Goal: Navigation & Orientation: Find specific page/section

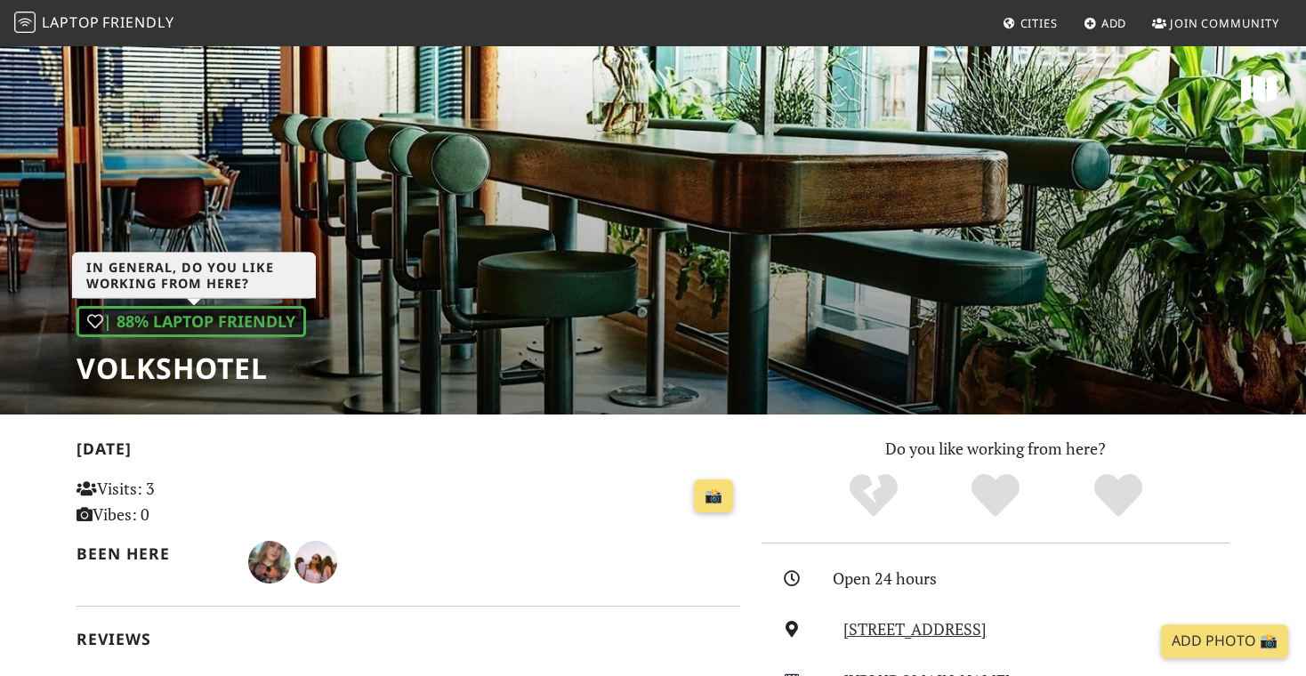
click at [173, 327] on div "| 88% Laptop Friendly" at bounding box center [192, 321] width 230 height 31
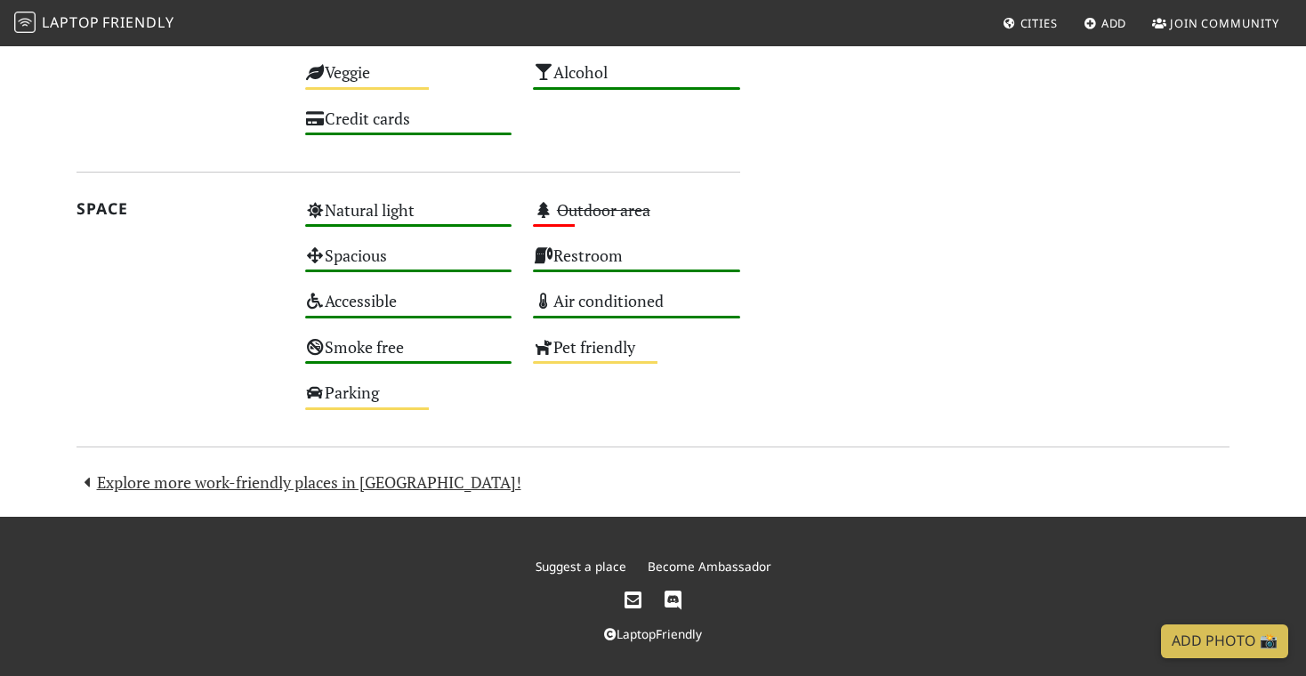
scroll to position [1266, 0]
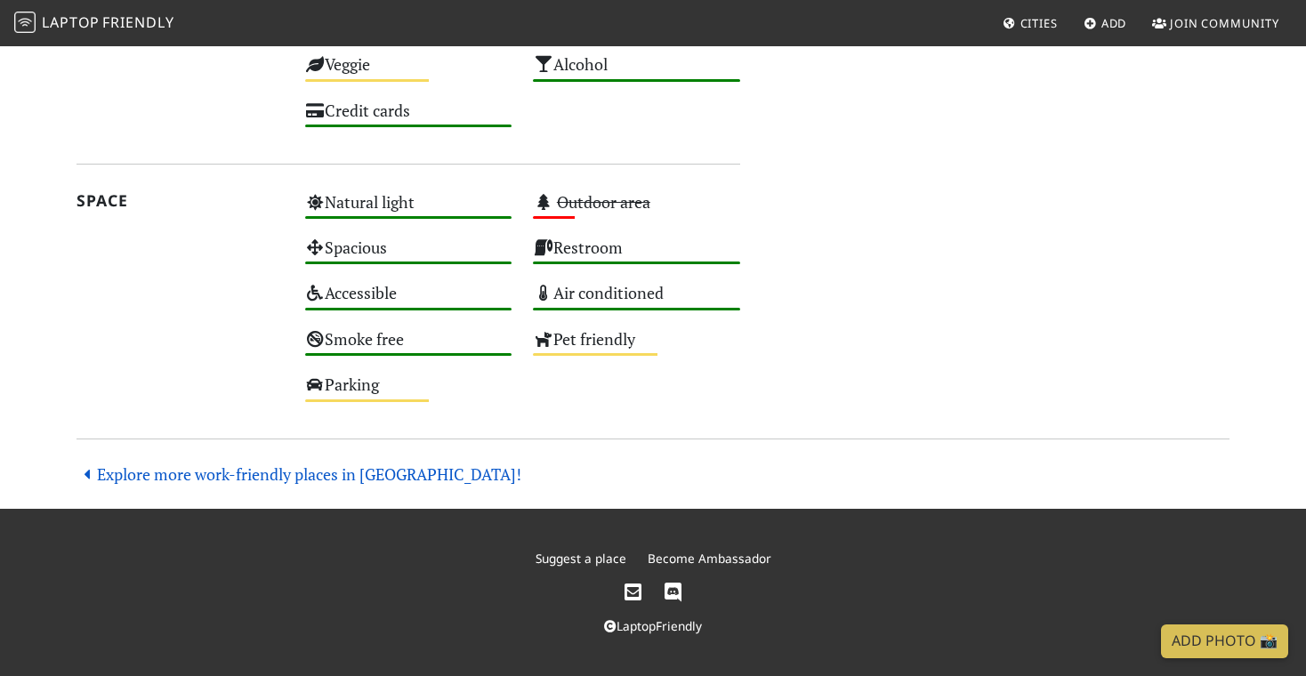
click at [116, 471] on link "Explore more work-friendly places in [GEOGRAPHIC_DATA]!" at bounding box center [299, 473] width 445 height 21
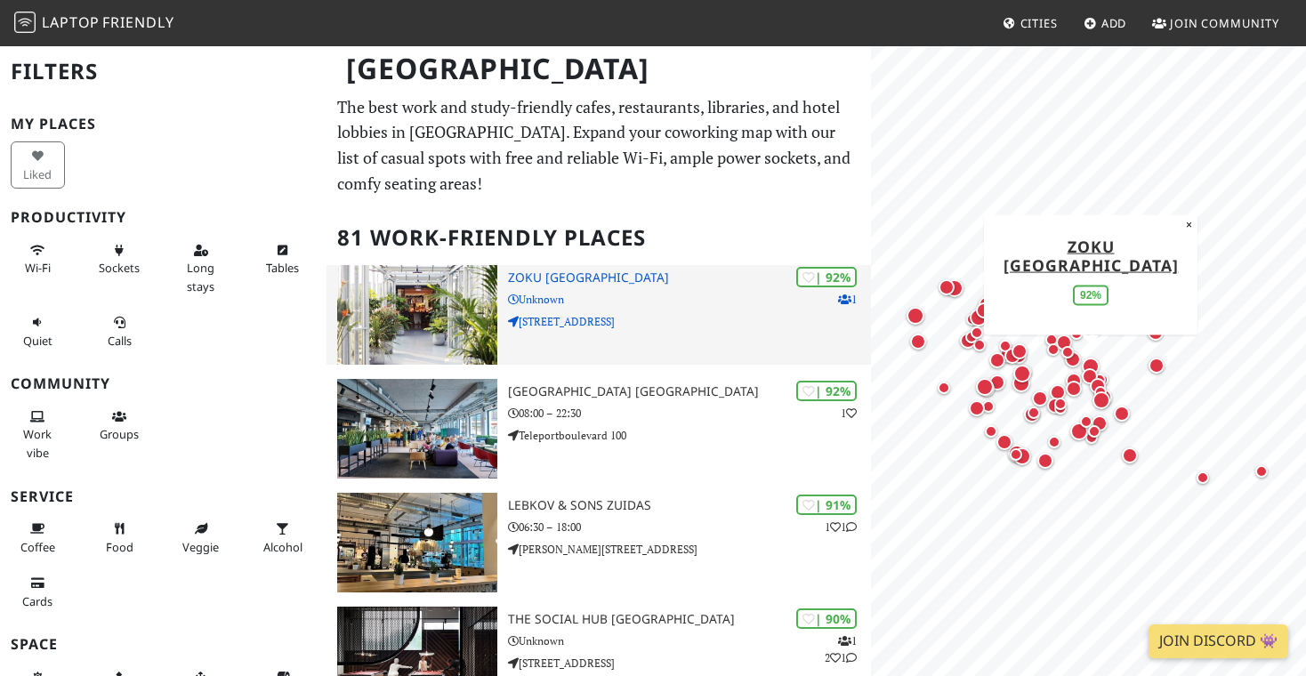
click at [448, 309] on img at bounding box center [417, 315] width 160 height 100
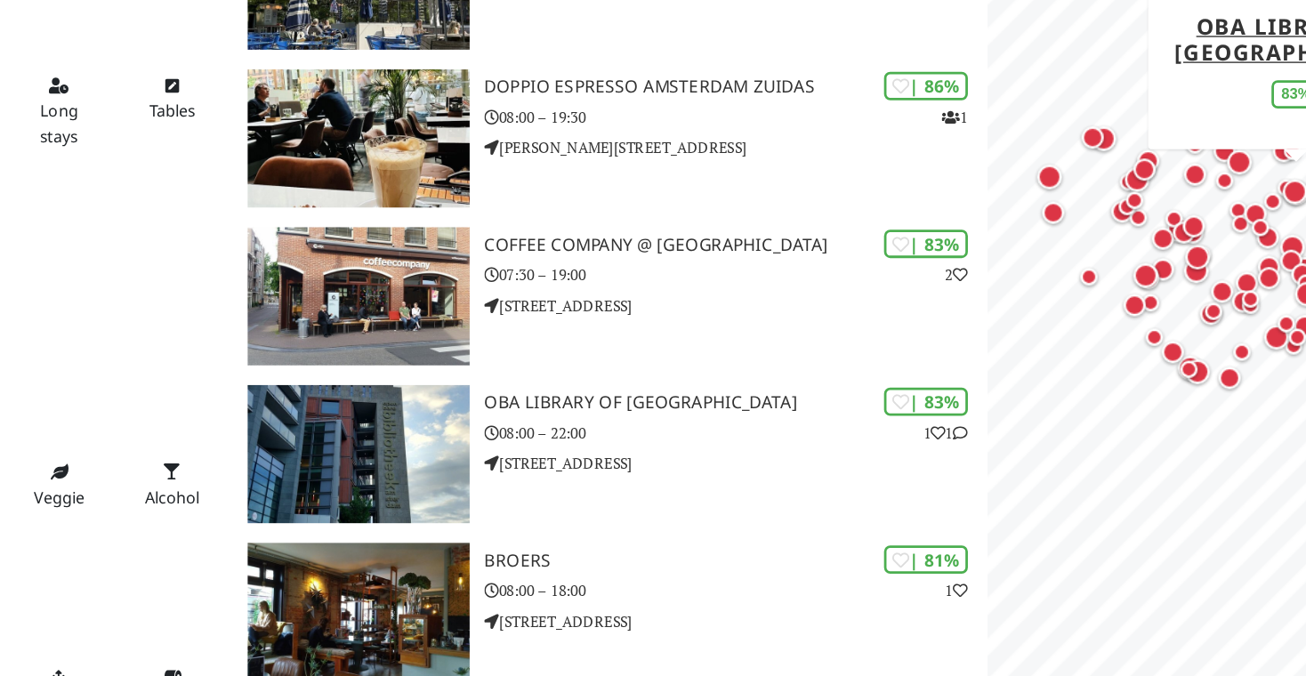
scroll to position [1073, 0]
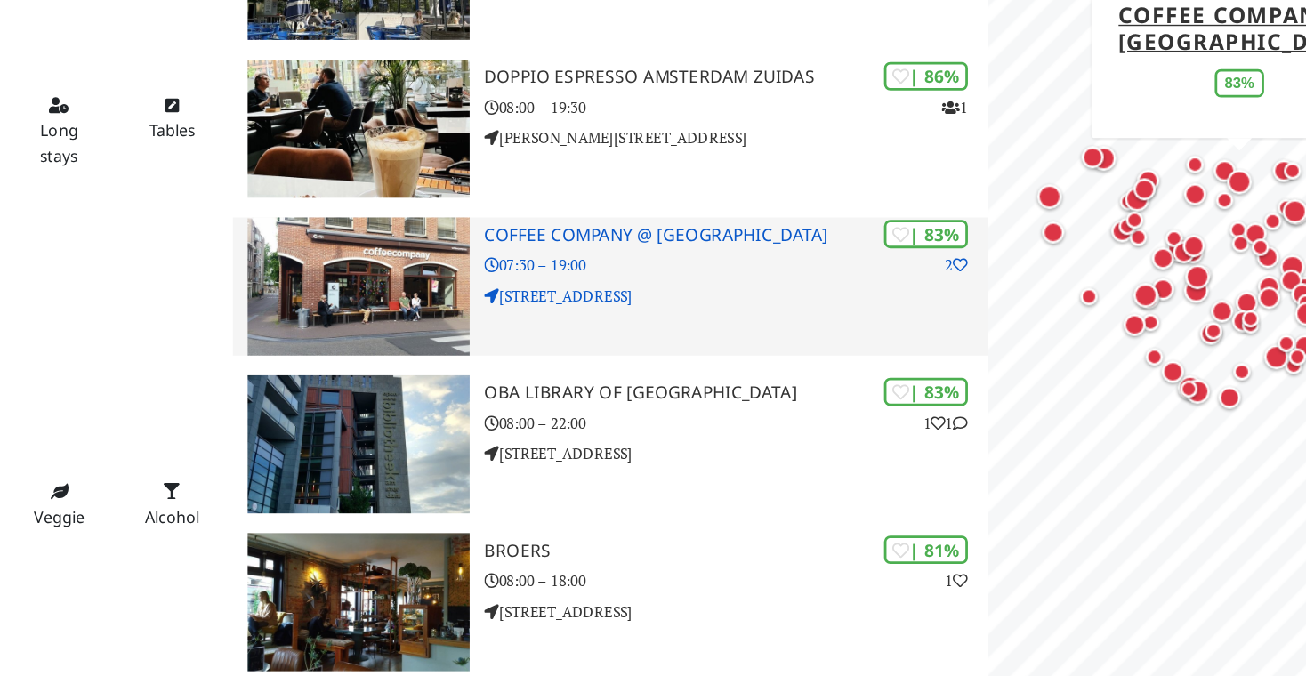
click at [688, 383] on p "[STREET_ADDRESS]" at bounding box center [689, 387] width 363 height 17
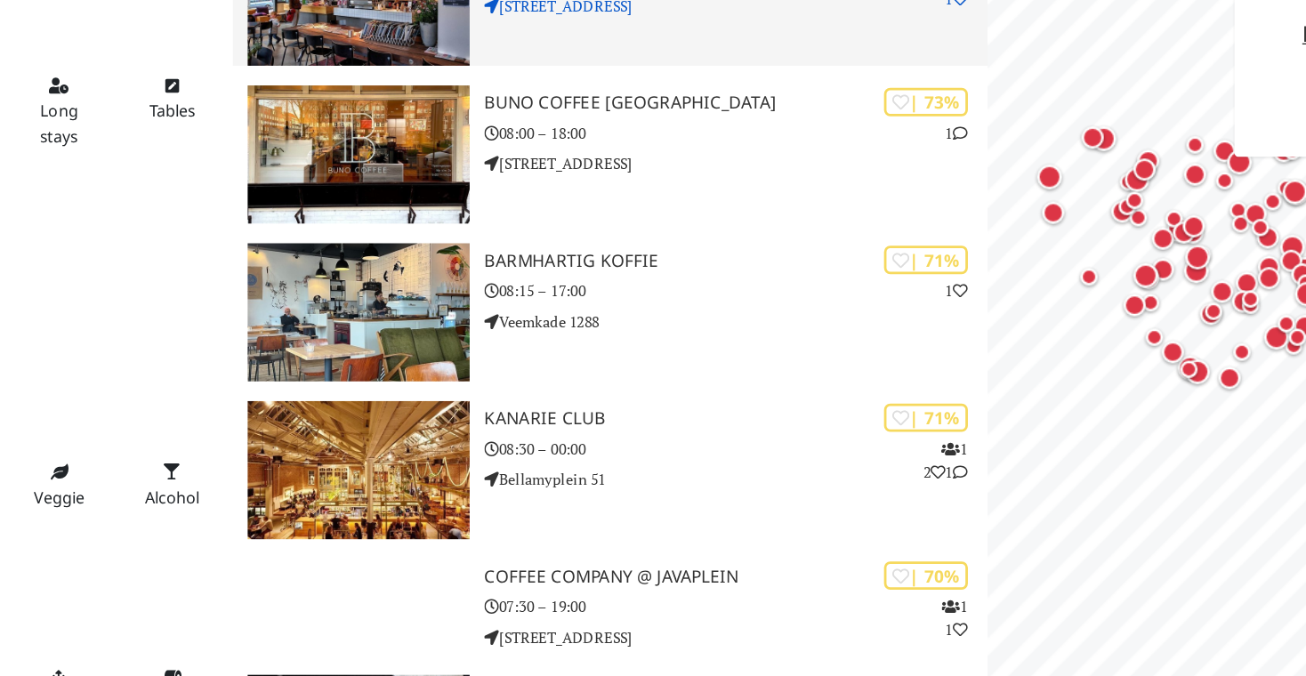
scroll to position [2864, 0]
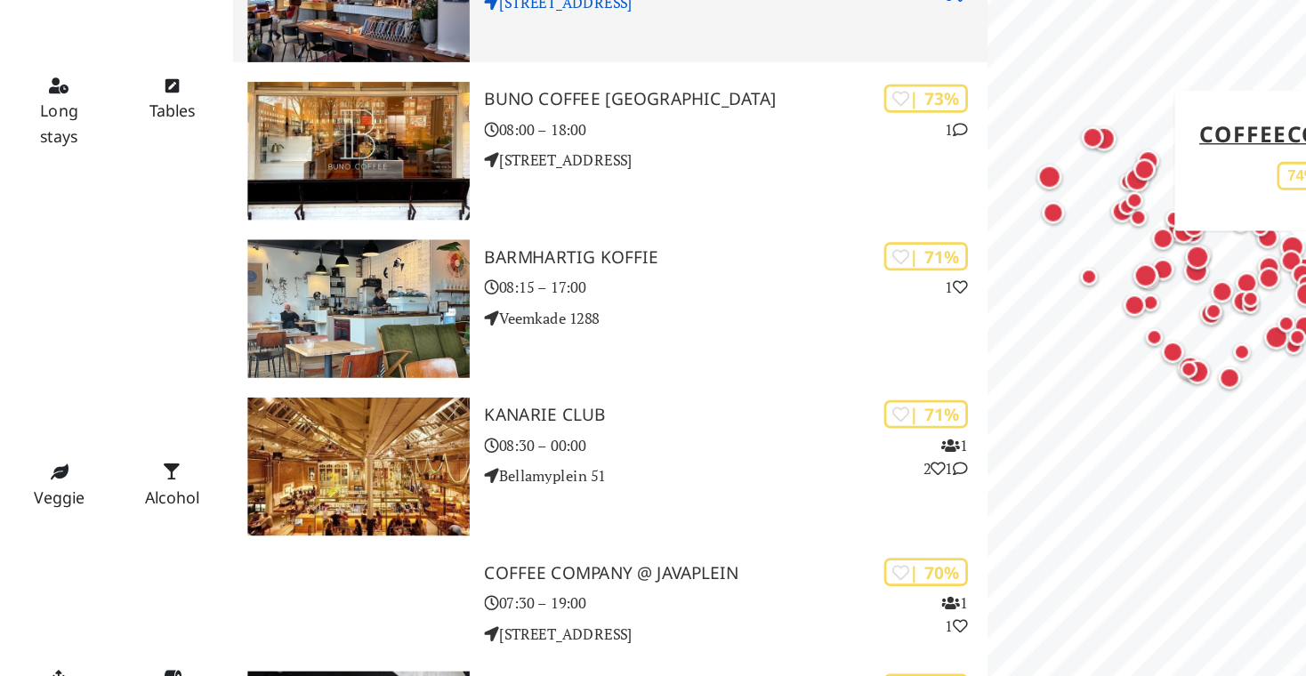
drag, startPoint x: 615, startPoint y: 449, endPoint x: 697, endPoint y: 203, distance: 259.9
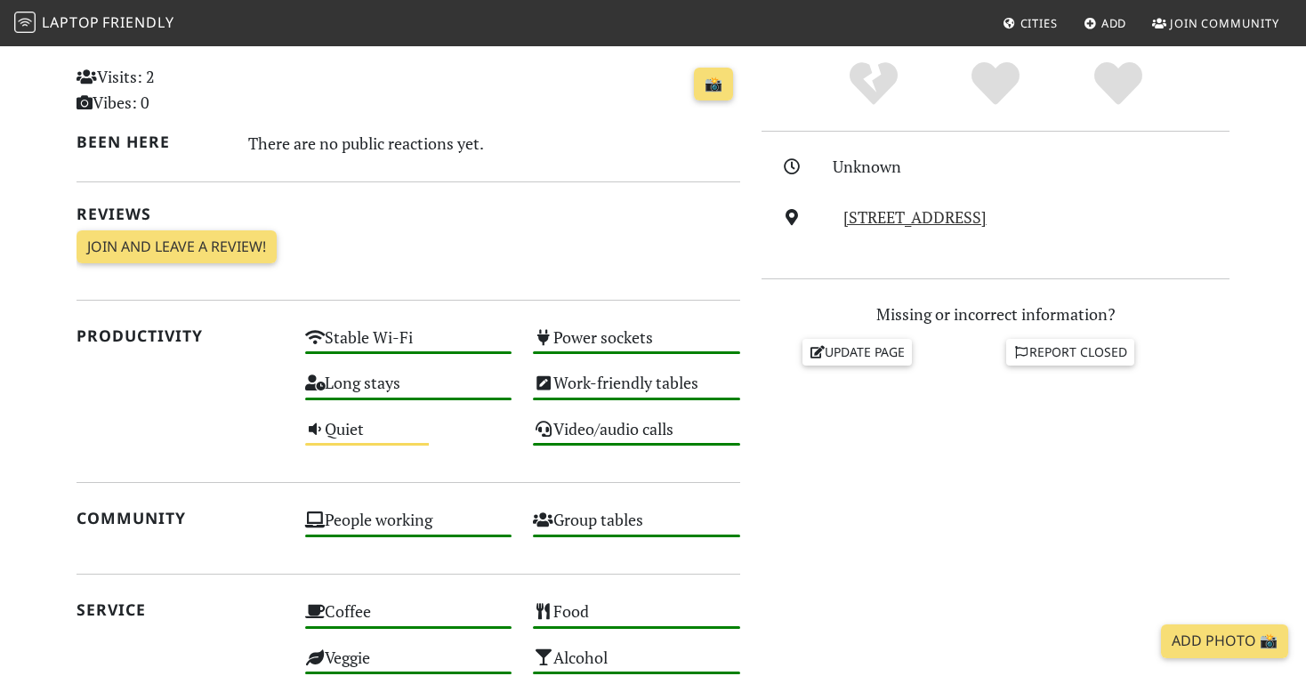
scroll to position [413, 0]
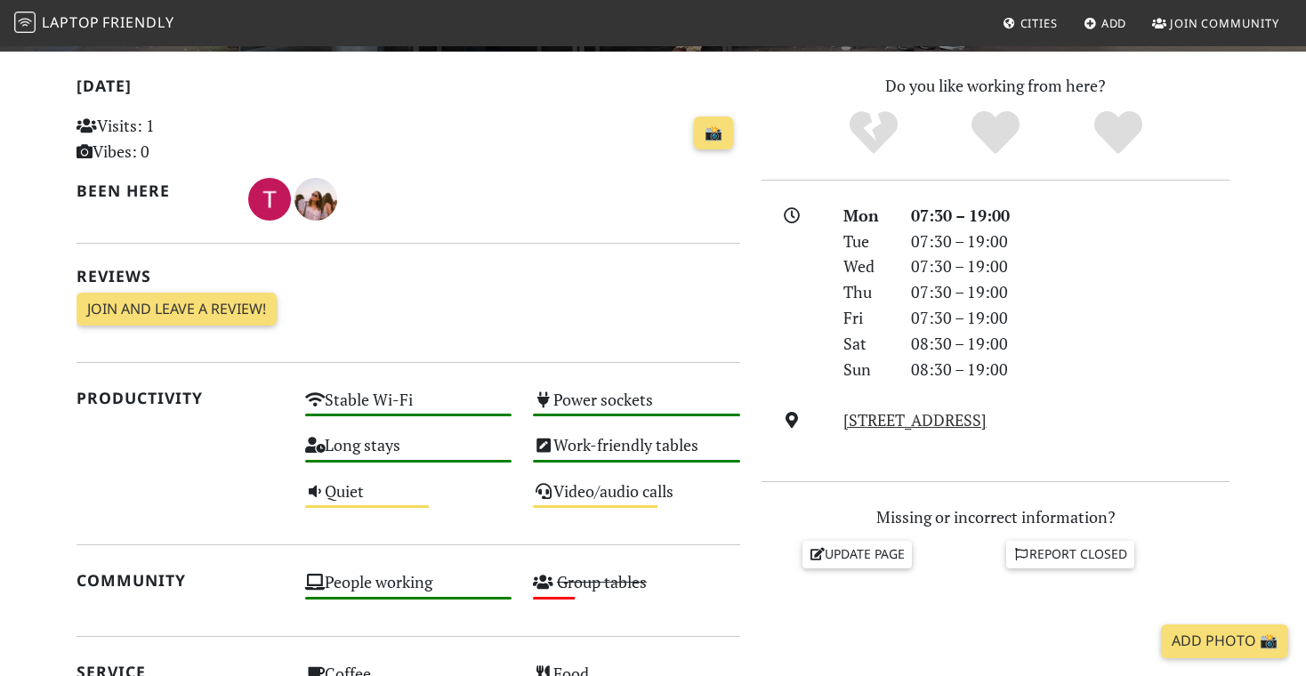
scroll to position [381, 0]
